Goal: Task Accomplishment & Management: Manage account settings

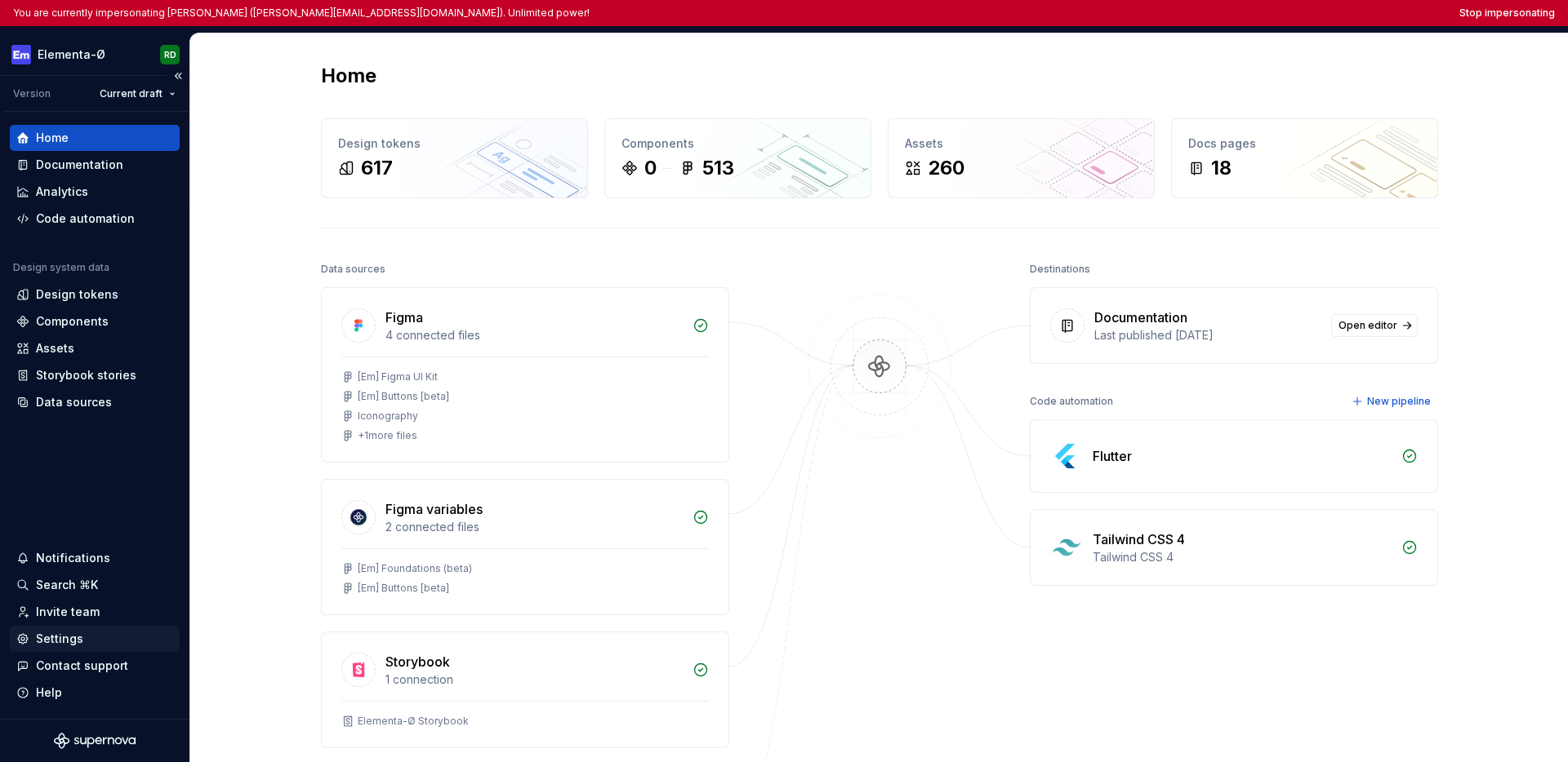
click at [82, 642] on div "Settings" at bounding box center [94, 639] width 157 height 16
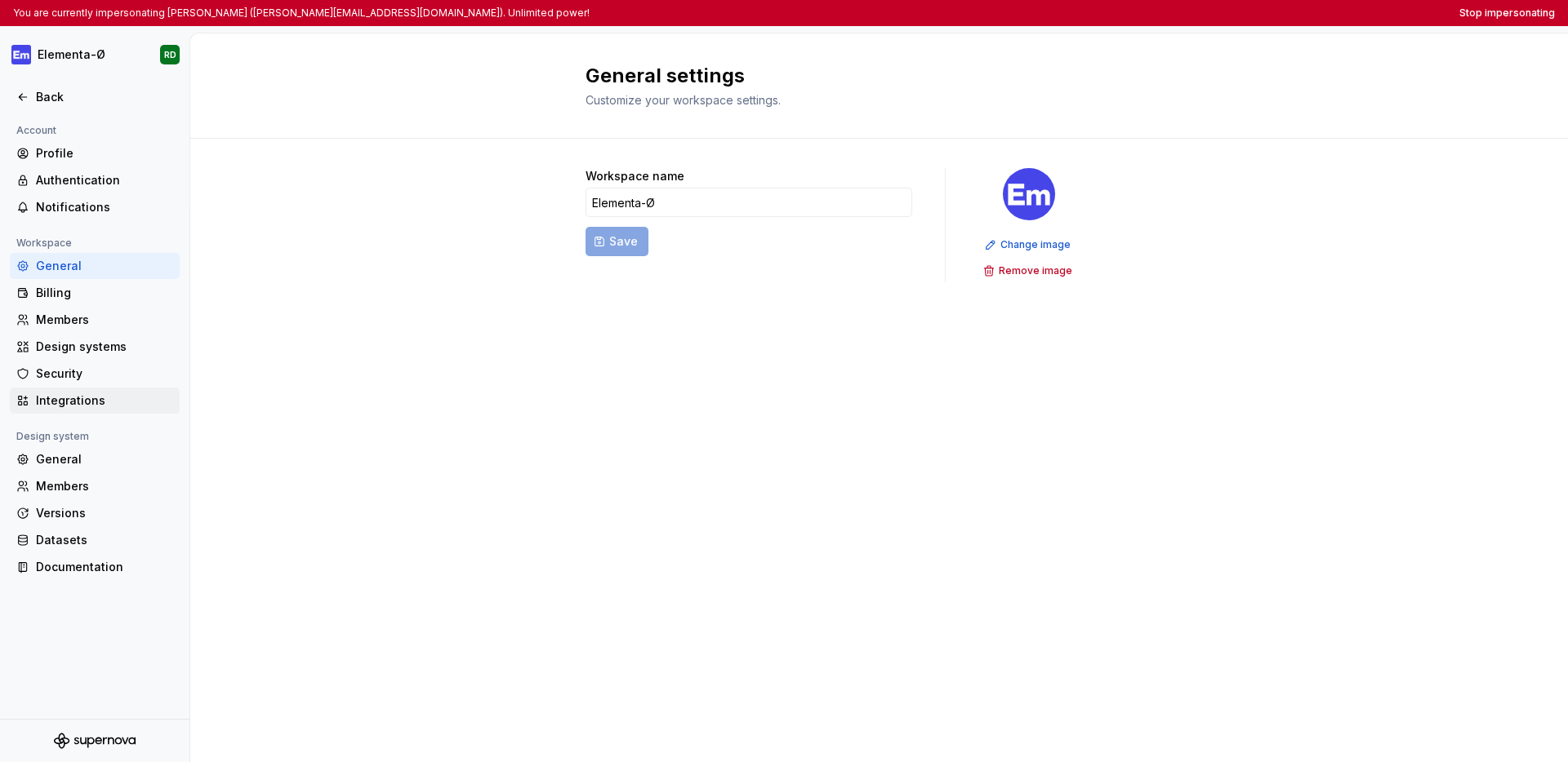
click at [109, 404] on div "Integrations" at bounding box center [104, 400] width 137 height 16
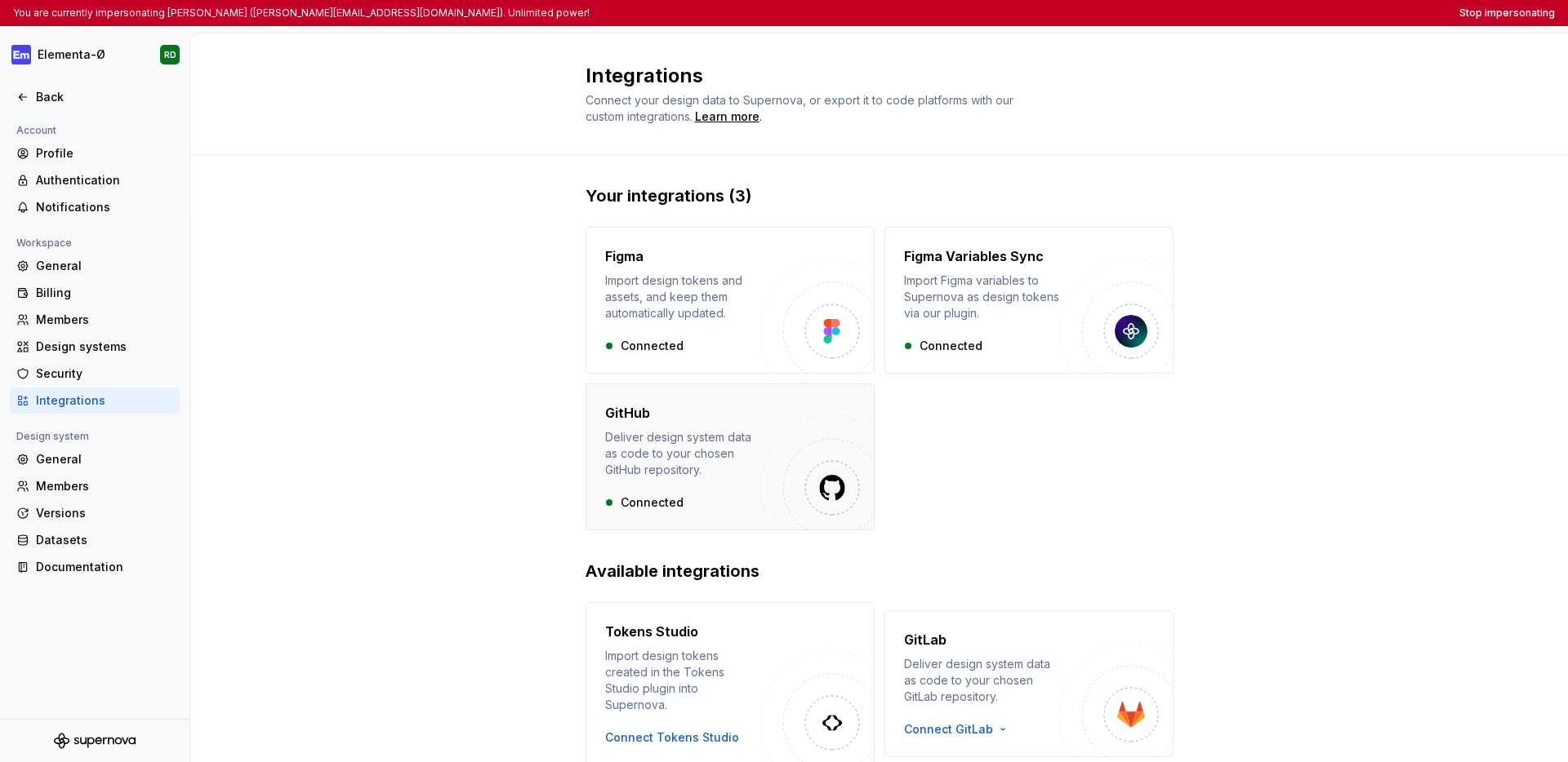
click at [646, 423] on div "GitHub Deliver design system data as code to your chosen GitHub repository." at bounding box center [682, 441] width 155 height 75
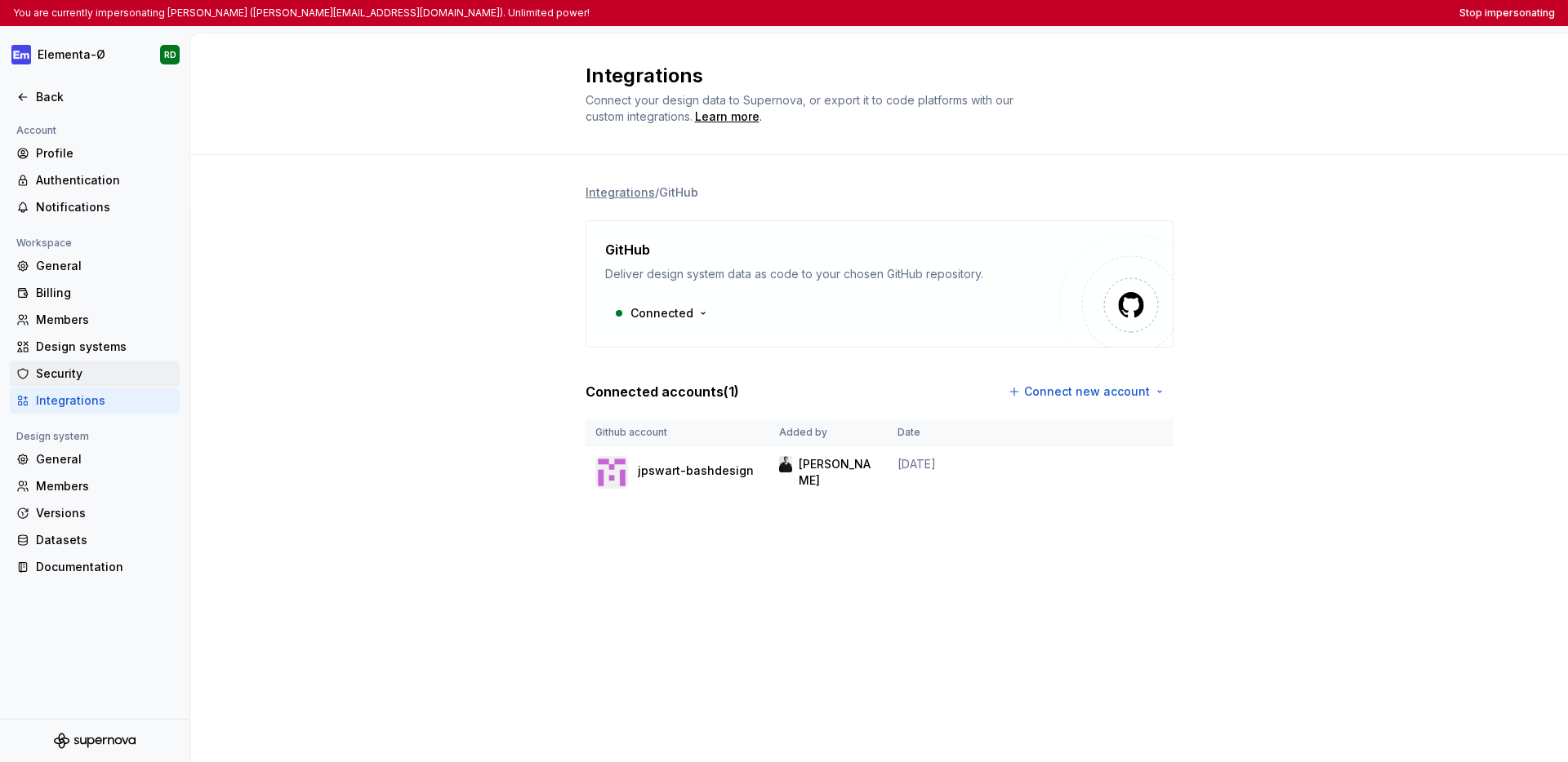
click at [72, 372] on div "Security" at bounding box center [104, 373] width 137 height 16
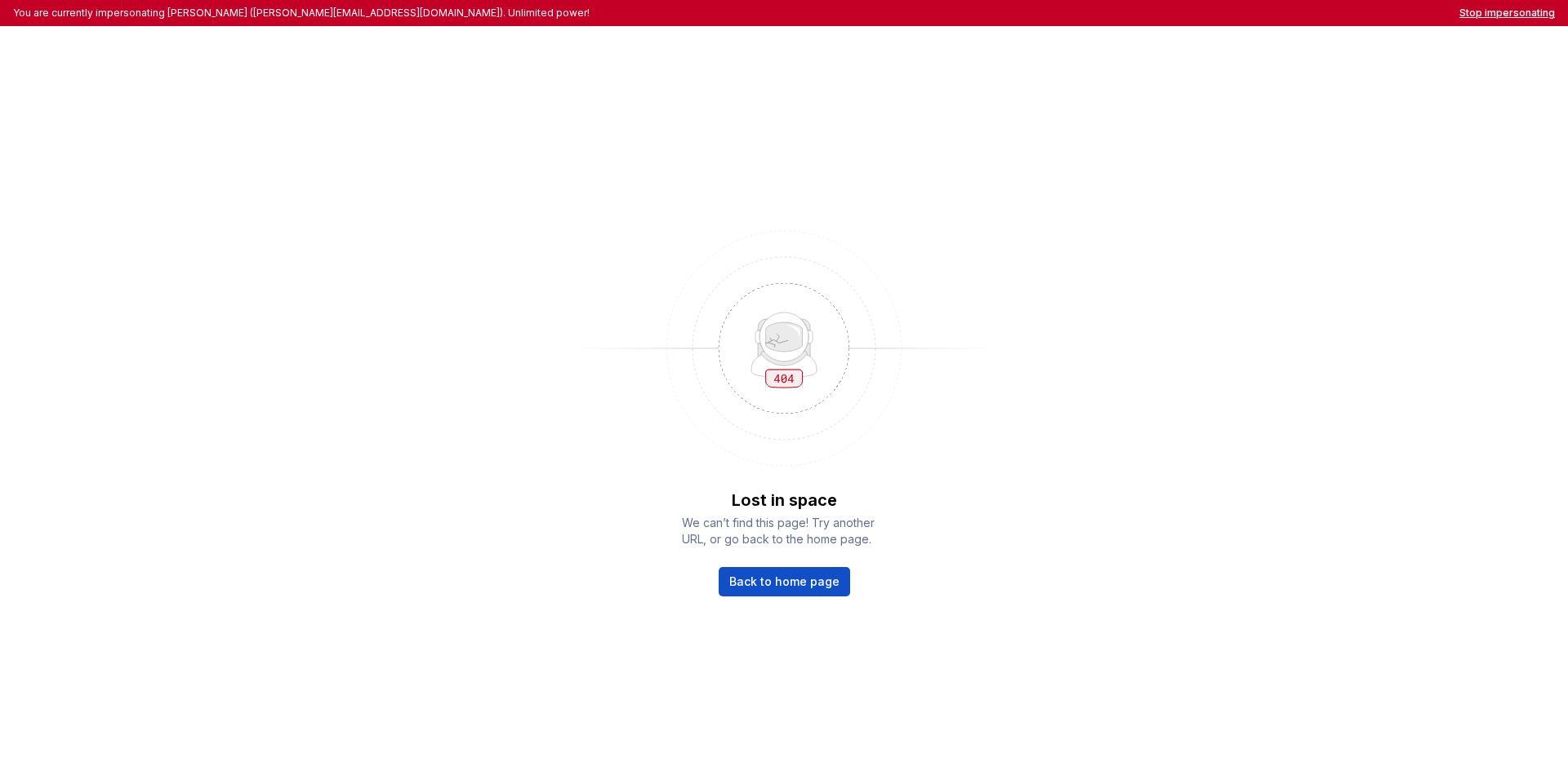
click at [1493, 16] on button "Stop impersonating" at bounding box center [1507, 13] width 96 height 13
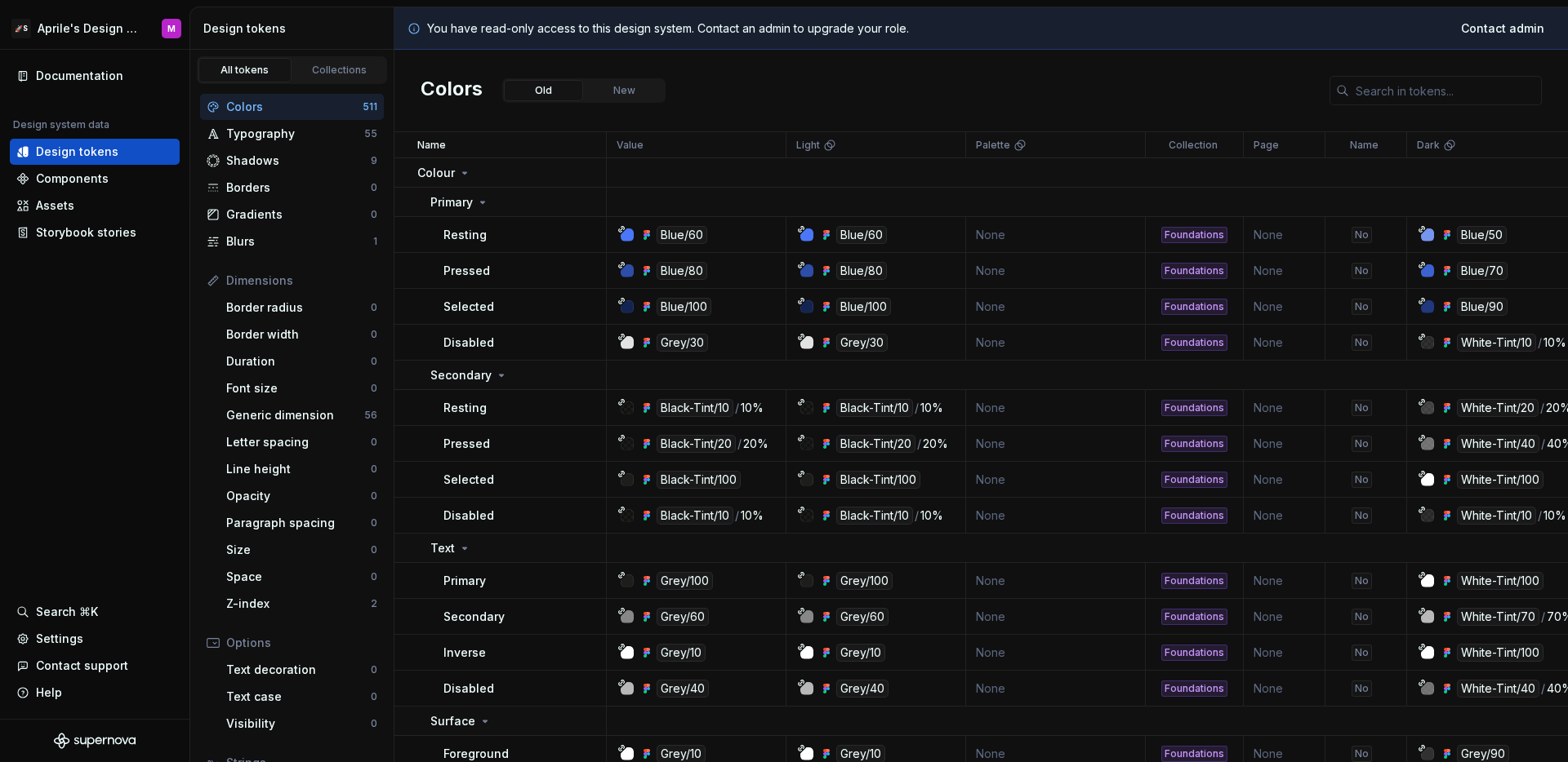
scroll to position [10, 0]
